Goal: Task Accomplishment & Management: Manage account settings

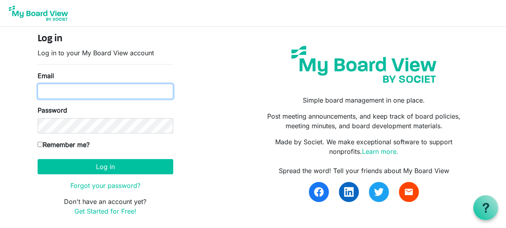
click at [95, 95] on input "Email" at bounding box center [106, 91] width 136 height 15
type input "[EMAIL_ADDRESS][DOMAIN_NAME]"
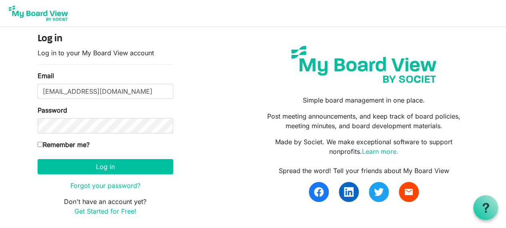
click at [40, 146] on input "Remember me?" at bounding box center [40, 144] width 5 height 5
checkbox input "true"
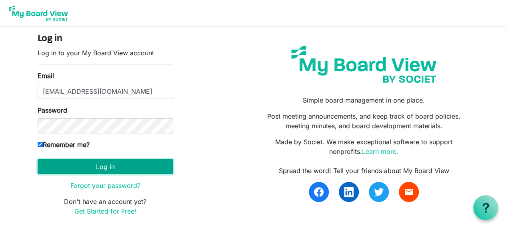
click at [51, 168] on button "Log in" at bounding box center [106, 166] width 136 height 15
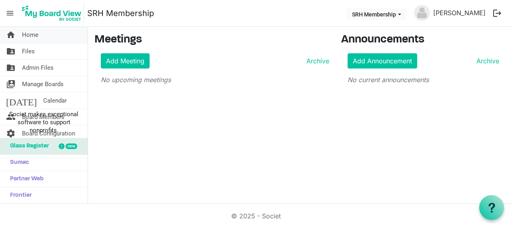
click at [40, 32] on link "home Home" at bounding box center [44, 35] width 88 height 16
click at [28, 35] on span "Home" at bounding box center [30, 35] width 16 height 16
click at [174, 137] on div "home Home folder_shared Files folder_shared Admin Files switch_account Manage B…" at bounding box center [256, 115] width 512 height 177
click at [40, 147] on span "Glass Register" at bounding box center [27, 146] width 43 height 16
click at [32, 32] on span "Home" at bounding box center [30, 35] width 16 height 16
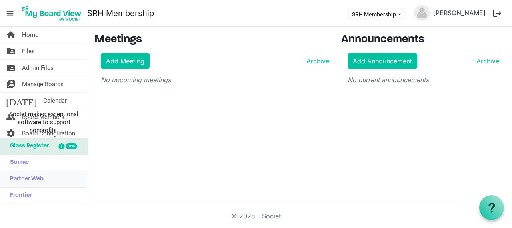
click at [40, 180] on span "Partner Web" at bounding box center [25, 179] width 38 height 16
click at [42, 87] on span "Manage Boards" at bounding box center [43, 84] width 42 height 16
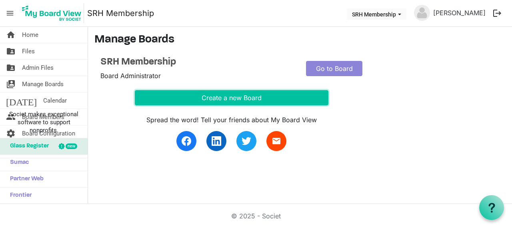
drag, startPoint x: 252, startPoint y: 99, endPoint x: 304, endPoint y: 76, distance: 57.3
click at [304, 76] on div "SRH Membership Board Administrator Go to Board Create a new Board Spread the wo…" at bounding box center [299, 103] width 411 height 95
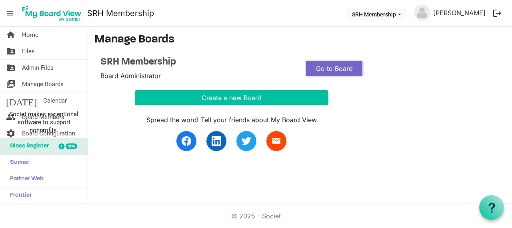
click at [332, 67] on link "Go to Board" at bounding box center [334, 68] width 56 height 15
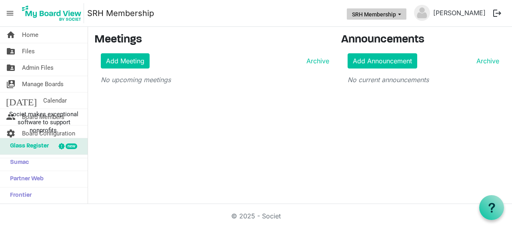
click at [403, 15] on span "SRH Membership dropdownbutton" at bounding box center [399, 14] width 7 height 3
click at [254, 92] on main "Meetings Add Meeting Archive No upcoming meetings Announcements Add Announcemen…" at bounding box center [300, 62] width 424 height 70
click at [29, 12] on img at bounding box center [52, 13] width 64 height 20
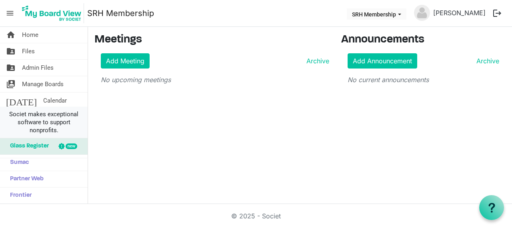
click at [62, 121] on span "Societ makes exceptional software to support nonprofits." at bounding box center [44, 122] width 80 height 24
click at [22, 118] on span "Societ makes exceptional software to support nonprofits." at bounding box center [44, 122] width 80 height 24
click at [46, 126] on span "Societ makes exceptional software to support nonprofits." at bounding box center [44, 122] width 80 height 24
click at [73, 126] on span "Societ makes exceptional software to support nonprofits." at bounding box center [44, 122] width 80 height 24
click at [65, 121] on span "Societ makes exceptional software to support nonprofits." at bounding box center [44, 122] width 80 height 24
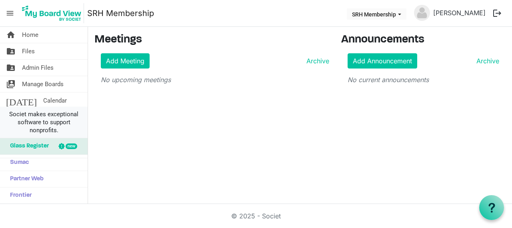
click at [9, 126] on span "Societ makes exceptional software to support nonprofits." at bounding box center [44, 122] width 80 height 24
click at [59, 117] on span "Societ makes exceptional software to support nonprofits." at bounding box center [44, 122] width 80 height 24
click at [59, 127] on span "Societ makes exceptional software to support nonprofits." at bounding box center [44, 122] width 80 height 24
click at [22, 163] on span "Sumac" at bounding box center [17, 162] width 23 height 16
click at [42, 83] on span "Manage Boards" at bounding box center [43, 84] width 42 height 16
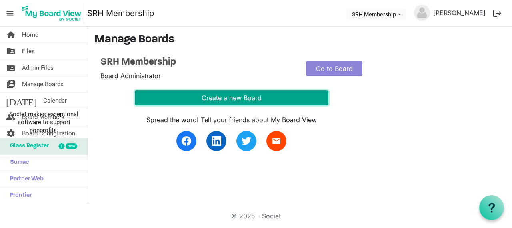
click at [248, 102] on button "Create a new Board" at bounding box center [232, 97] width 194 height 15
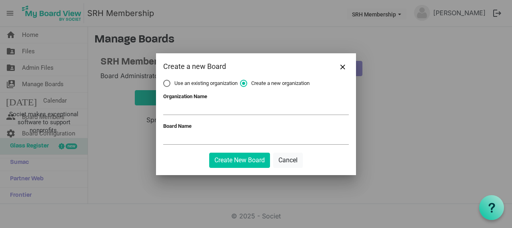
click at [172, 84] on span "Use an existing organization" at bounding box center [200, 83] width 74 height 7
click at [164, 80] on input "Use an existing organization" at bounding box center [163, 80] width 0 height 0
radio input "true"
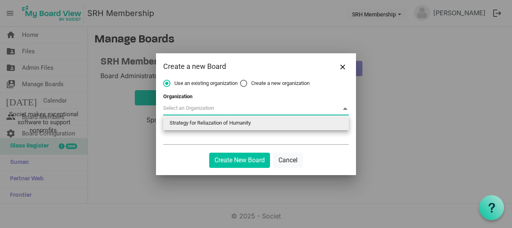
click at [208, 111] on span at bounding box center [256, 108] width 186 height 12
click at [212, 124] on li "Strategy for Reliazation of Humanity" at bounding box center [256, 123] width 186 height 14
type input "Strategy for Reliazation of Humanity"
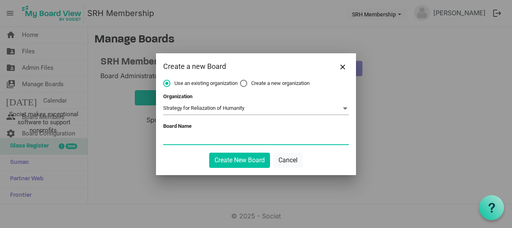
click at [204, 138] on input "Board Name" at bounding box center [256, 138] width 186 height 12
type input "Igga Geoffrey"
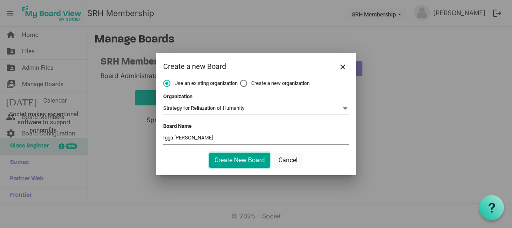
click at [242, 164] on button "Create New Board" at bounding box center [239, 159] width 61 height 15
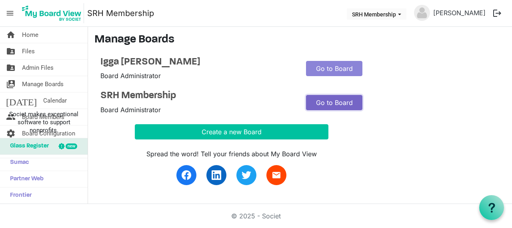
click at [343, 101] on link "Go to Board" at bounding box center [334, 102] width 56 height 15
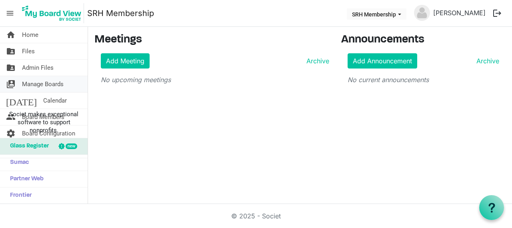
click at [52, 88] on span "Manage Boards" at bounding box center [43, 84] width 42 height 16
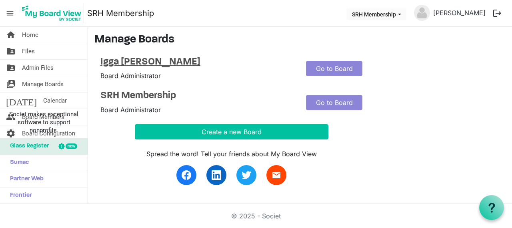
click at [118, 61] on h4 "Igga [PERSON_NAME]" at bounding box center [197, 62] width 194 height 12
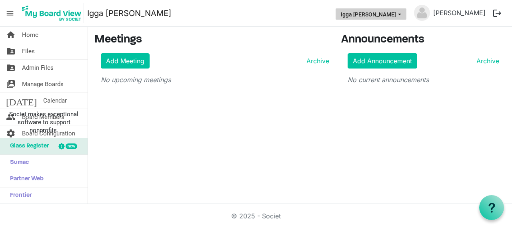
click at [403, 14] on span "Igga Geoffrey dropdownbutton" at bounding box center [399, 14] width 7 height 3
click at [234, 98] on div "home Home folder_shared Files folder_shared Admin Files switch_account Manage B…" at bounding box center [256, 115] width 512 height 177
click at [28, 52] on span "Files" at bounding box center [28, 51] width 13 height 16
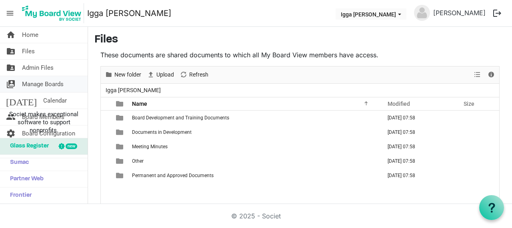
click at [44, 84] on span "Manage Boards" at bounding box center [43, 84] width 42 height 16
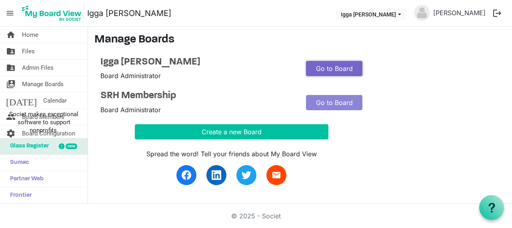
click at [329, 71] on link "Go to Board" at bounding box center [334, 68] width 56 height 15
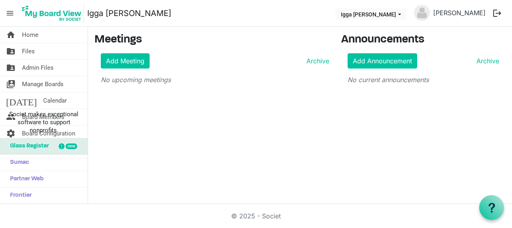
click at [104, 16] on link "Igga [PERSON_NAME]" at bounding box center [129, 13] width 84 height 16
click at [403, 15] on span "Igga Geoffrey dropdownbutton" at bounding box center [399, 14] width 7 height 3
drag, startPoint x: 395, startPoint y: 12, endPoint x: 461, endPoint y: 72, distance: 89.3
click at [461, 72] on div "Add Announcement Archive No current announcements" at bounding box center [423, 68] width 164 height 31
click at [497, 13] on button "logout" at bounding box center [497, 13] width 17 height 17
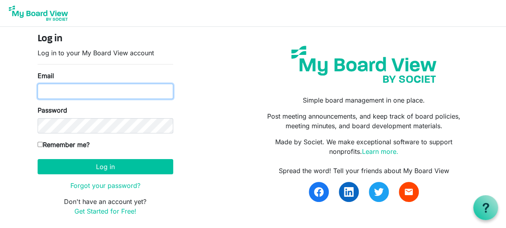
click at [85, 87] on input "Email" at bounding box center [106, 91] width 136 height 15
paste input "[EMAIL_ADDRESS][DOMAIN_NAME]"
type input "[EMAIL_ADDRESS][DOMAIN_NAME]"
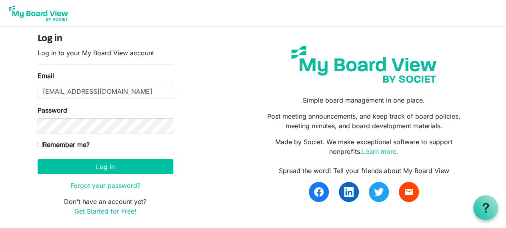
click at [38, 144] on input "Remember me?" at bounding box center [40, 144] width 5 height 5
checkbox input "true"
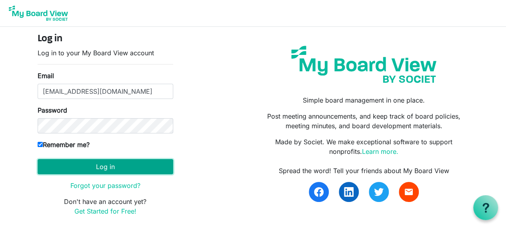
click at [50, 162] on button "Log in" at bounding box center [106, 166] width 136 height 15
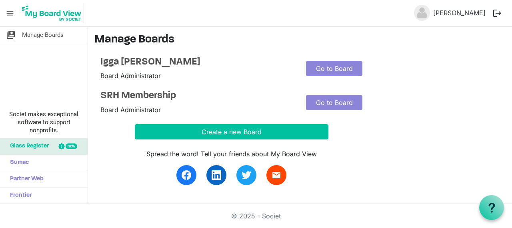
click at [70, 147] on div "new" at bounding box center [72, 146] width 12 height 6
click at [50, 38] on span "Manage Boards" at bounding box center [43, 35] width 42 height 16
click at [42, 37] on span "Manage Boards" at bounding box center [43, 35] width 42 height 16
drag, startPoint x: 138, startPoint y: 62, endPoint x: 22, endPoint y: 195, distance: 177.2
click at [22, 195] on span "Frontier" at bounding box center [19, 195] width 26 height 16
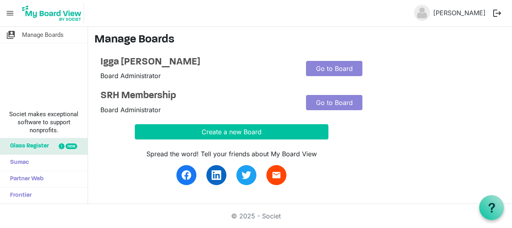
click at [43, 12] on img at bounding box center [52, 13] width 64 height 20
click at [45, 122] on span "Societ makes exceptional software to support nonprofits." at bounding box center [44, 122] width 80 height 24
click at [158, 98] on h4 "SRH Membership" at bounding box center [197, 96] width 194 height 12
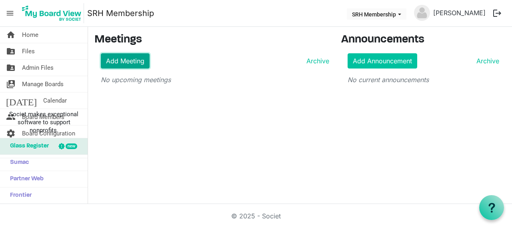
click at [134, 57] on link "Add Meeting" at bounding box center [125, 60] width 49 height 15
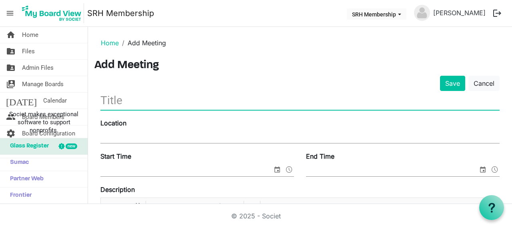
click at [188, 105] on input "text" at bounding box center [299, 100] width 399 height 19
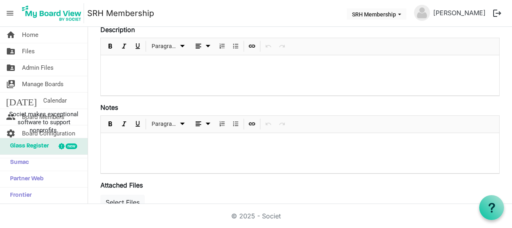
scroll to position [160, 0]
click at [46, 65] on span "Admin Files" at bounding box center [38, 68] width 32 height 16
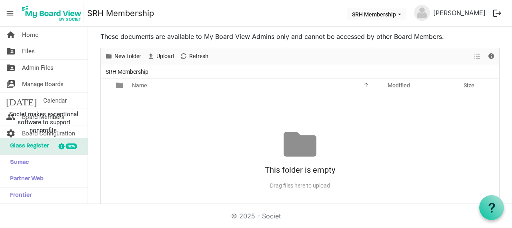
scroll to position [8, 0]
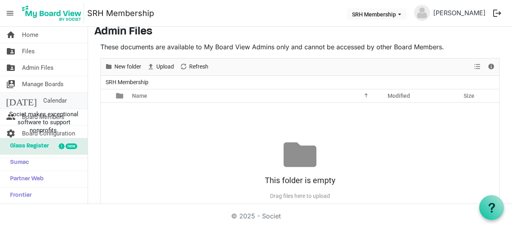
click at [43, 104] on span "Calendar" at bounding box center [55, 100] width 24 height 16
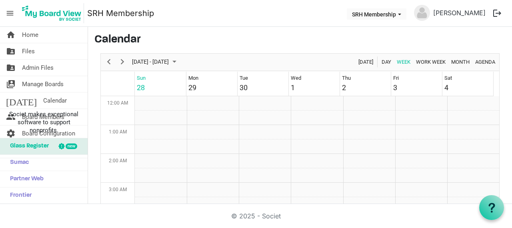
scroll to position [259, 0]
click at [34, 69] on span "Admin Files" at bounding box center [38, 68] width 32 height 16
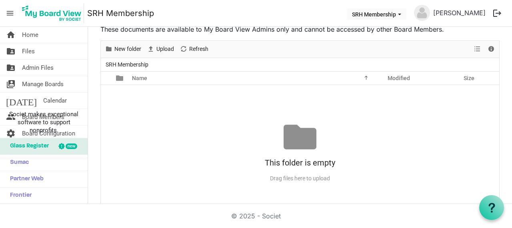
scroll to position [48, 0]
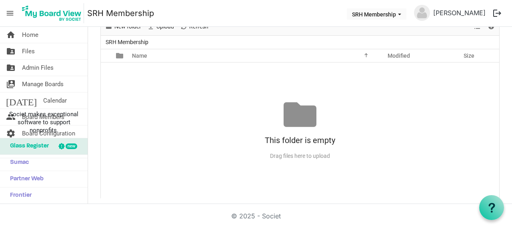
click at [299, 109] on div at bounding box center [300, 114] width 33 height 33
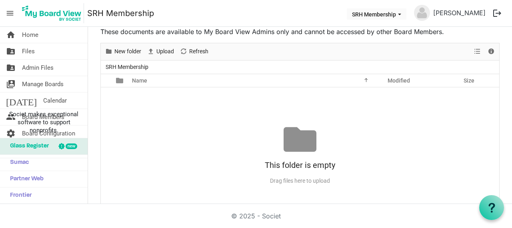
scroll to position [0, 0]
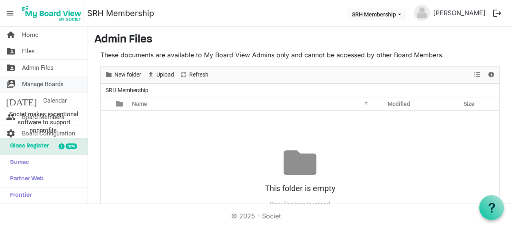
click at [40, 83] on span "Manage Boards" at bounding box center [43, 84] width 42 height 16
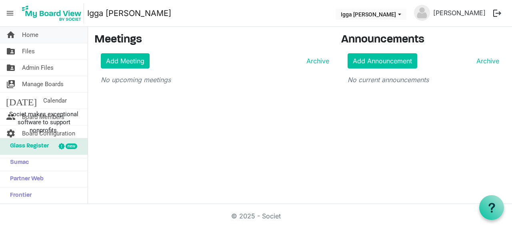
click at [22, 34] on span "Home" at bounding box center [30, 35] width 16 height 16
click at [483, 62] on link "Archive" at bounding box center [486, 61] width 26 height 10
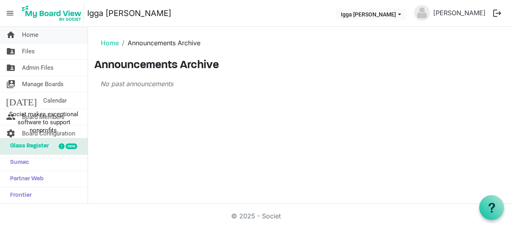
click at [34, 32] on span "Home" at bounding box center [30, 35] width 16 height 16
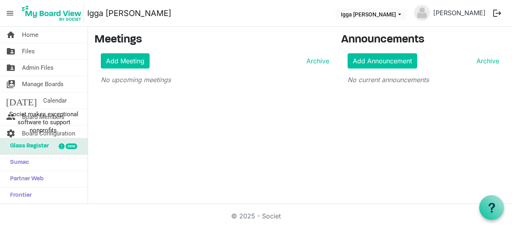
click at [290, 121] on div "home Home folder_shared Files folder_shared Admin Files switch_account Manage B…" at bounding box center [256, 115] width 512 height 177
click at [47, 85] on span "Manage Boards" at bounding box center [43, 84] width 42 height 16
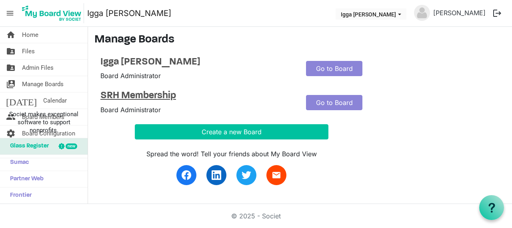
click at [166, 95] on h4 "SRH Membership" at bounding box center [197, 96] width 194 height 12
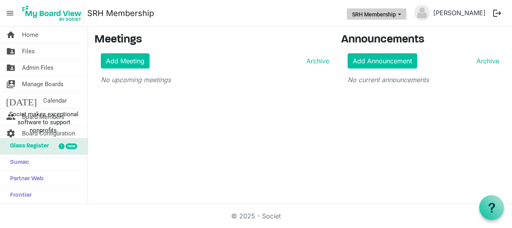
click at [394, 13] on button "SRH Membership" at bounding box center [377, 13] width 60 height 11
click at [222, 34] on h3 "Meetings" at bounding box center [211, 40] width 235 height 14
click at [40, 34] on link "home Home" at bounding box center [44, 35] width 88 height 16
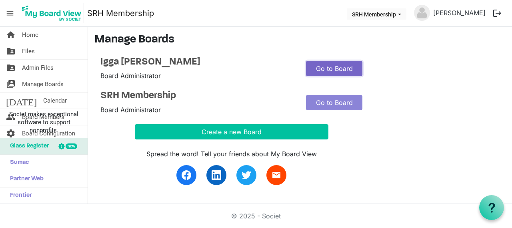
click at [331, 68] on link "Go to Board" at bounding box center [334, 68] width 56 height 15
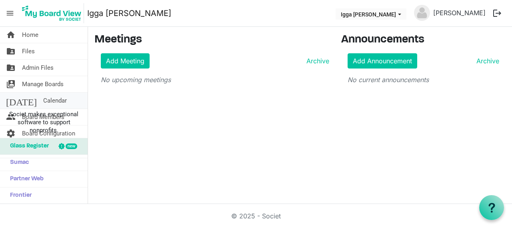
click at [50, 97] on link "[DATE] Calendar" at bounding box center [44, 100] width 88 height 16
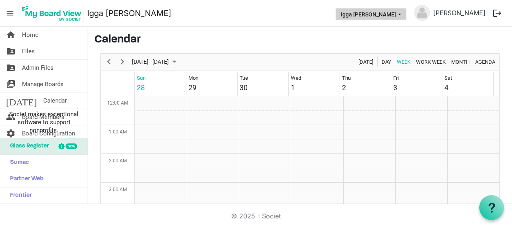
click at [407, 16] on button "Igga [PERSON_NAME]" at bounding box center [371, 13] width 71 height 11
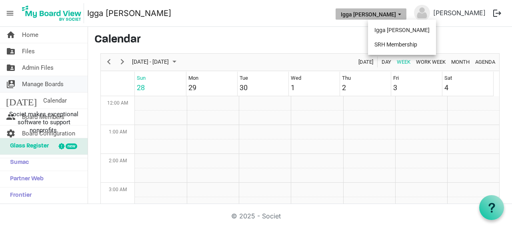
click at [46, 84] on span "Manage Boards" at bounding box center [43, 84] width 42 height 16
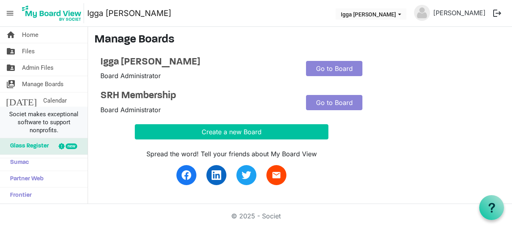
click at [69, 116] on span "Societ makes exceptional software to support nonprofits." at bounding box center [44, 122] width 80 height 24
click at [83, 117] on span "Societ makes exceptional software to support nonprofits." at bounding box center [44, 122] width 80 height 24
click at [183, 173] on img at bounding box center [187, 175] width 10 height 10
click at [52, 34] on link "home Home" at bounding box center [44, 35] width 88 height 16
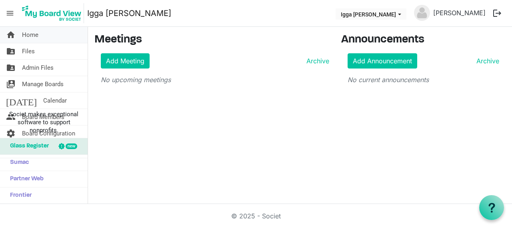
click at [27, 37] on span "Home" at bounding box center [30, 35] width 16 height 16
drag, startPoint x: 13, startPoint y: 6, endPoint x: 11, endPoint y: 11, distance: 4.7
click at [13, 6] on span "menu" at bounding box center [9, 13] width 15 height 15
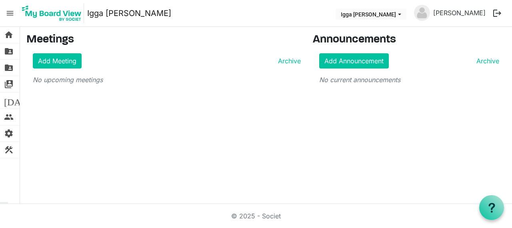
click at [11, 12] on span "menu" at bounding box center [9, 13] width 15 height 15
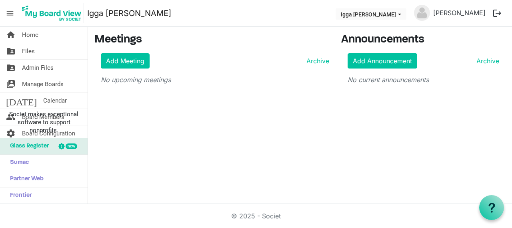
click at [11, 12] on span "menu" at bounding box center [9, 13] width 15 height 15
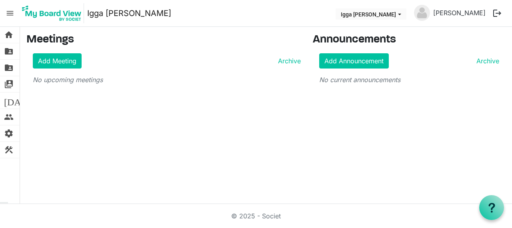
click at [11, 12] on span "menu" at bounding box center [9, 13] width 15 height 15
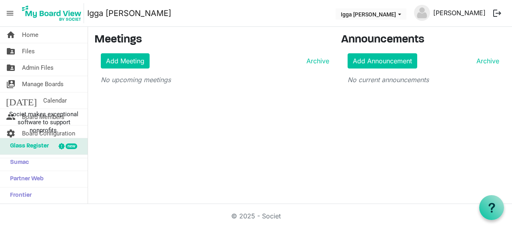
click at [465, 12] on link "[PERSON_NAME]" at bounding box center [459, 13] width 59 height 16
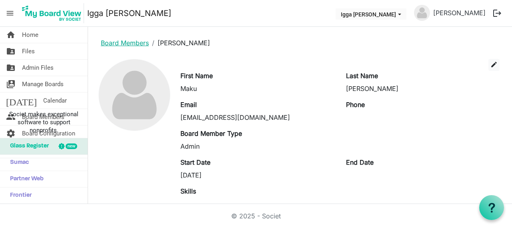
click at [124, 42] on link "Board Members" at bounding box center [125, 43] width 48 height 8
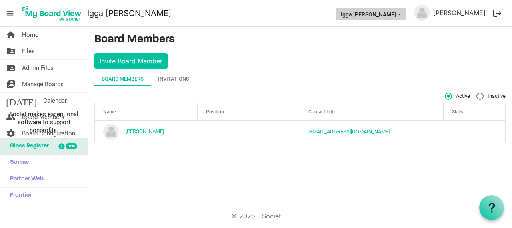
click at [407, 17] on button "Igga [PERSON_NAME]" at bounding box center [371, 13] width 71 height 11
click at [301, 179] on div "home Home folder_shared Files folder_shared Admin Files switch_account Manage B…" at bounding box center [256, 115] width 512 height 177
click at [170, 76] on div "Invitations" at bounding box center [173, 79] width 31 height 8
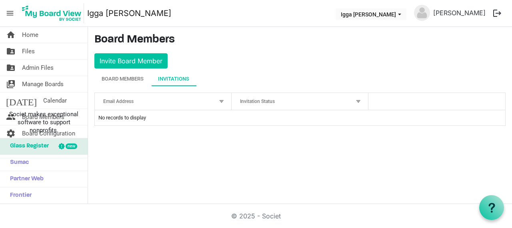
click at [148, 101] on div "Email Address" at bounding box center [158, 101] width 117 height 12
click at [30, 33] on span "Home" at bounding box center [30, 35] width 16 height 16
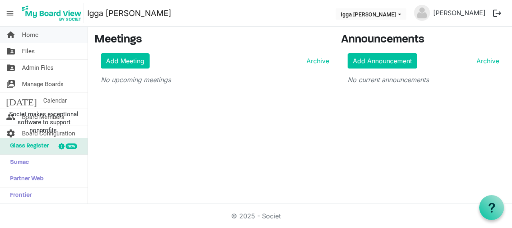
click at [39, 36] on link "home Home" at bounding box center [44, 35] width 88 height 16
click at [53, 97] on link "[DATE] Calendar" at bounding box center [44, 100] width 88 height 16
click at [403, 14] on span "Igga Geoffrey dropdownbutton" at bounding box center [399, 14] width 7 height 3
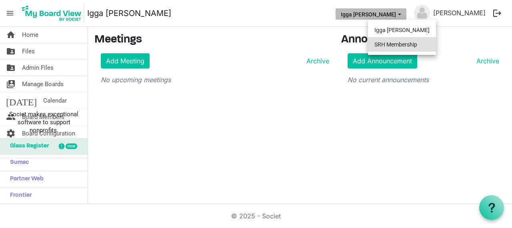
click at [398, 45] on li "SRH Membership" at bounding box center [402, 44] width 68 height 14
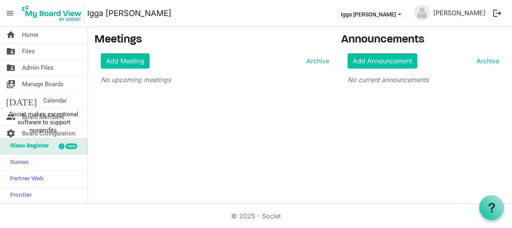
click at [265, 133] on div "home Home folder_shared Files folder_shared Admin Files switch_account Manage B…" at bounding box center [256, 115] width 512 height 177
